Goal: Task Accomplishment & Management: Use online tool/utility

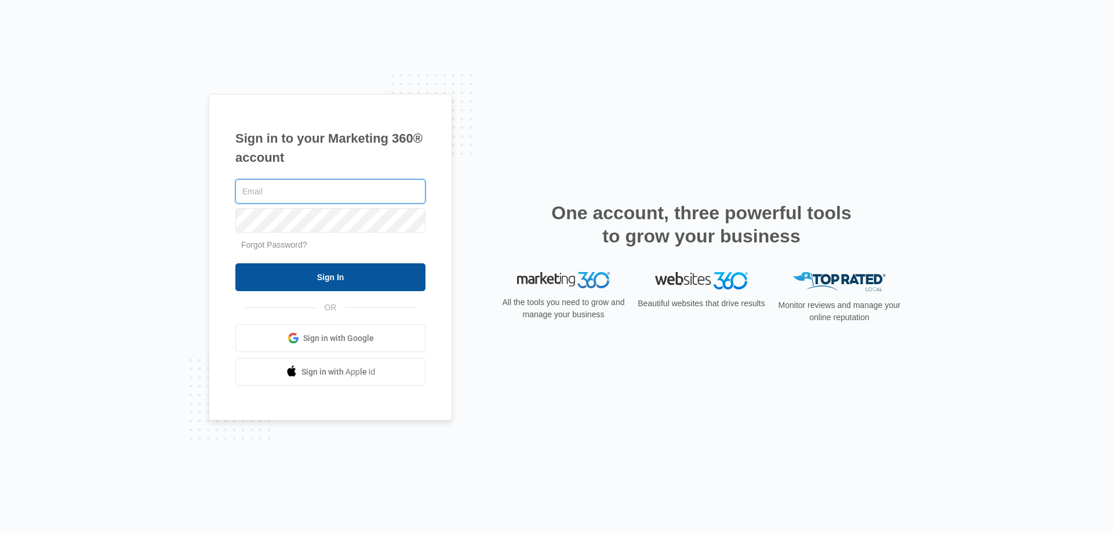
type input "[EMAIL_ADDRESS][DOMAIN_NAME]"
click at [295, 279] on input "Sign In" at bounding box center [330, 277] width 190 height 28
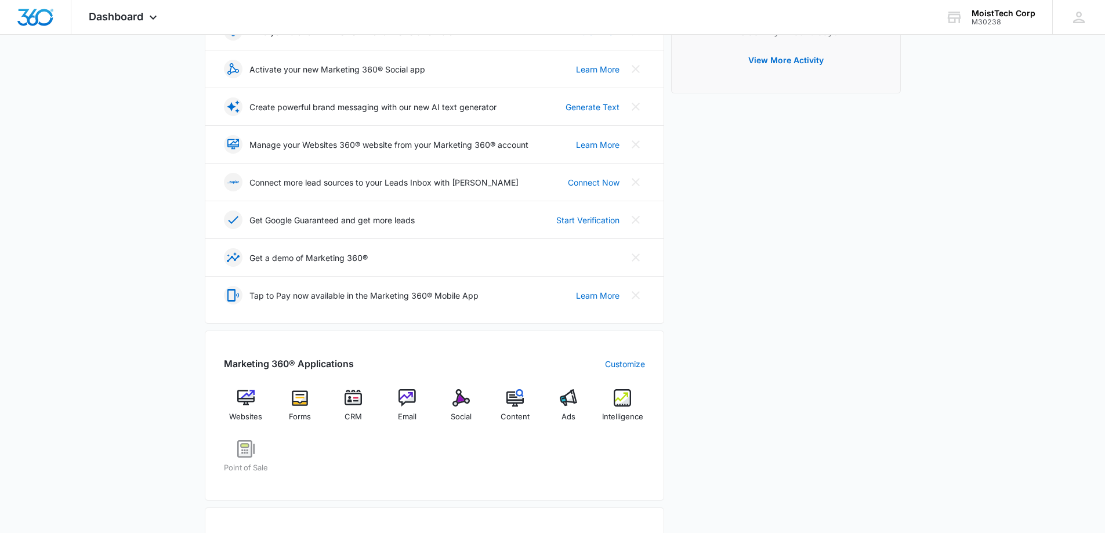
scroll to position [232, 0]
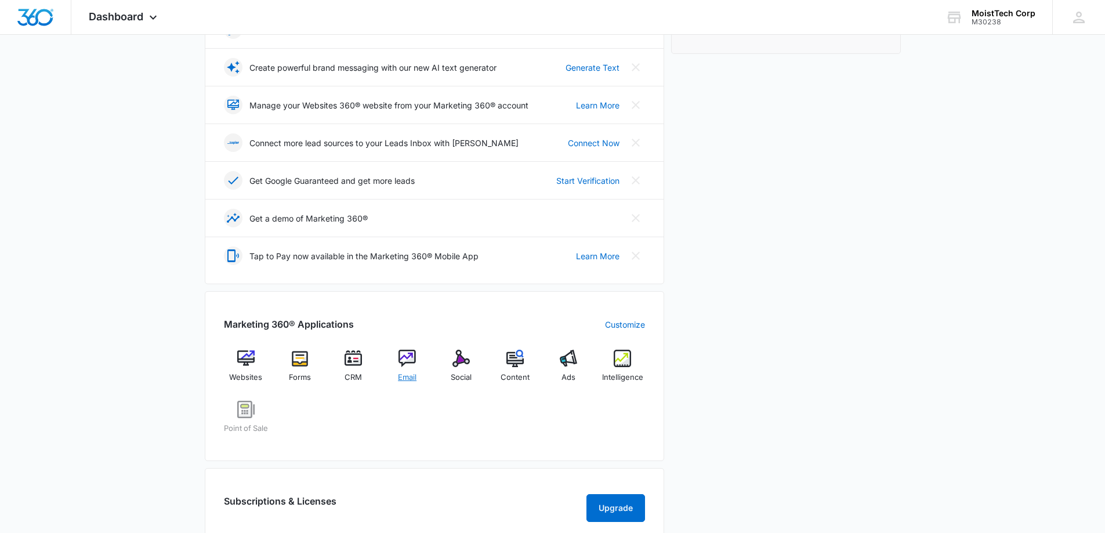
click at [407, 374] on span "Email" at bounding box center [407, 378] width 19 height 12
